Goal: Task Accomplishment & Management: Manage account settings

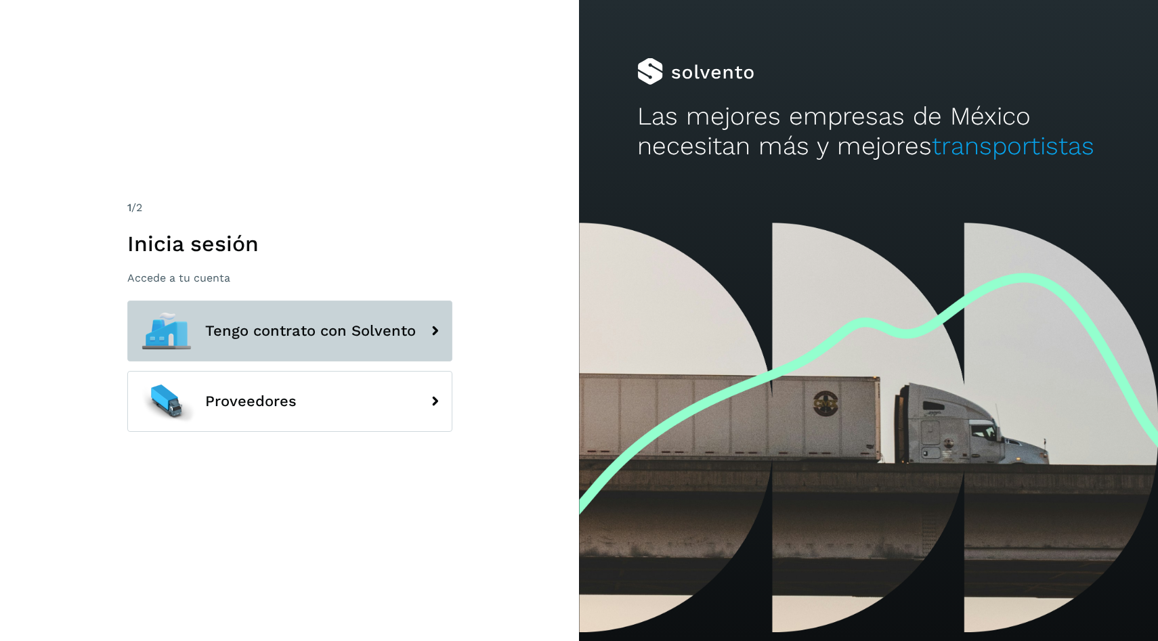
click at [227, 315] on button "Tengo contrato con Solvento" at bounding box center [289, 331] width 325 height 61
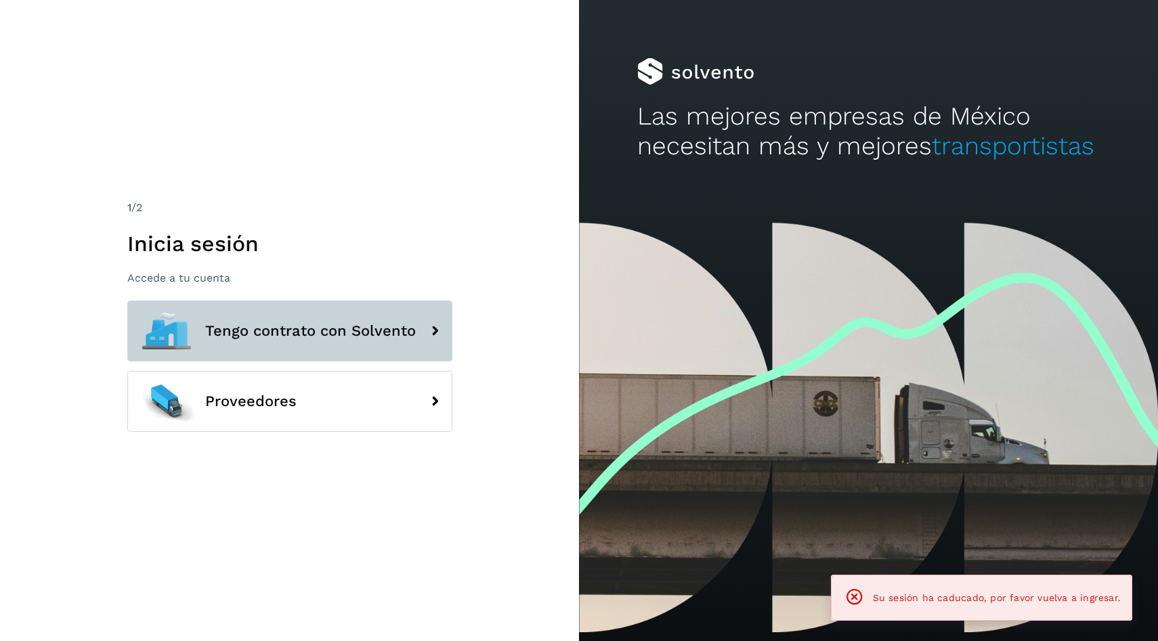
click at [344, 319] on button "Tengo contrato con Solvento" at bounding box center [289, 331] width 325 height 61
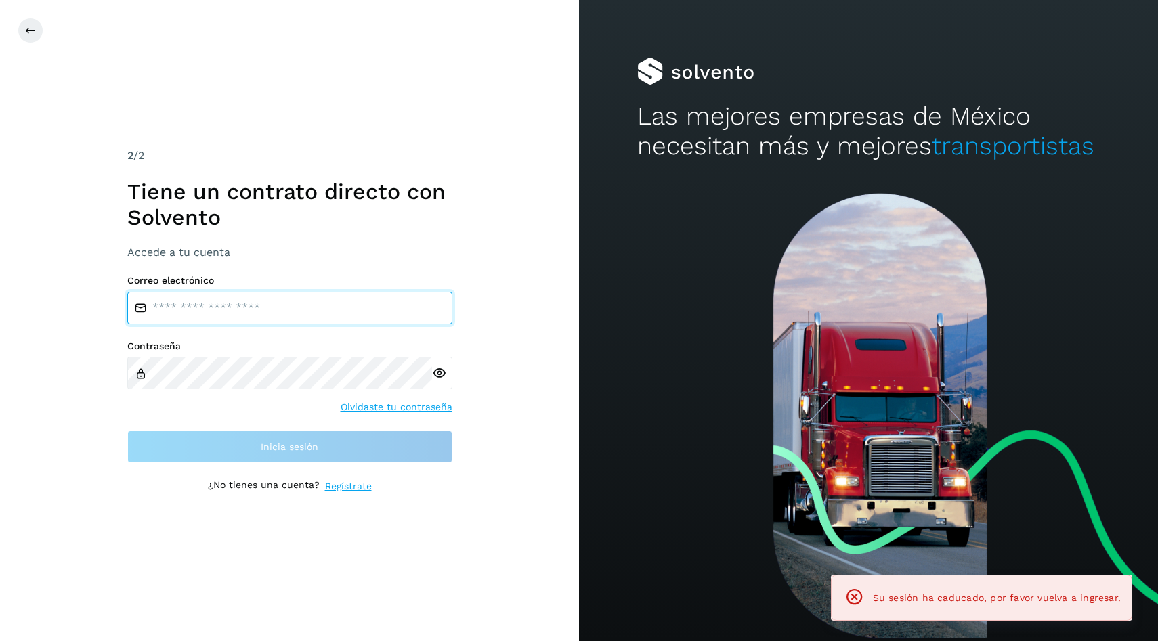
click at [347, 292] on input "email" at bounding box center [289, 308] width 325 height 32
type input "**********"
